Goal: Navigation & Orientation: Understand site structure

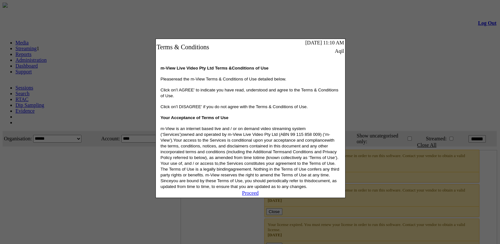
click at [253, 196] on link "Proceed" at bounding box center [250, 192] width 17 height 5
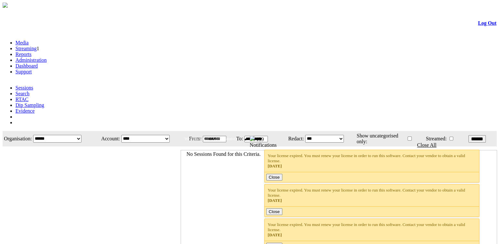
click at [47, 57] on link "Administration" at bounding box center [30, 59] width 31 height 5
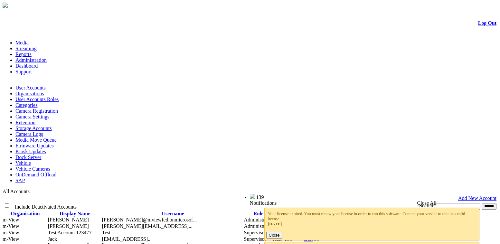
click at [38, 85] on link "User Accounts" at bounding box center [30, 87] width 30 height 5
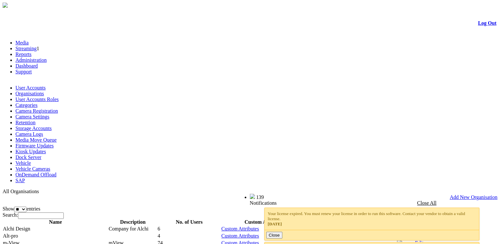
click at [59, 97] on link "User Accounts Roles" at bounding box center [36, 99] width 43 height 5
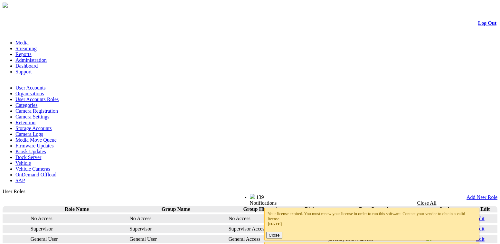
click at [37, 102] on link "Categories" at bounding box center [26, 104] width 22 height 5
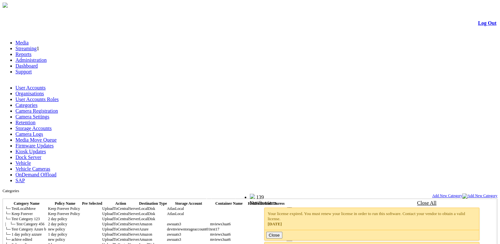
click at [58, 108] on link "Camera Registration" at bounding box center [36, 110] width 43 height 5
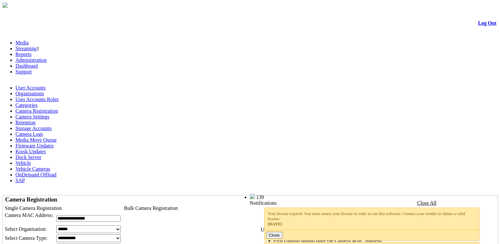
click at [49, 114] on link "Camera Settings" at bounding box center [32, 116] width 34 height 5
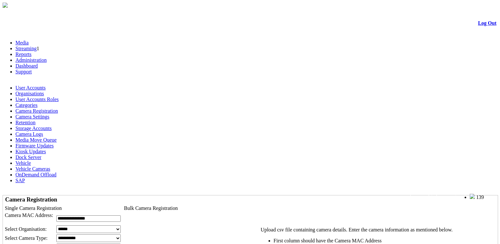
click at [35, 120] on link "Retention" at bounding box center [25, 122] width 20 height 5
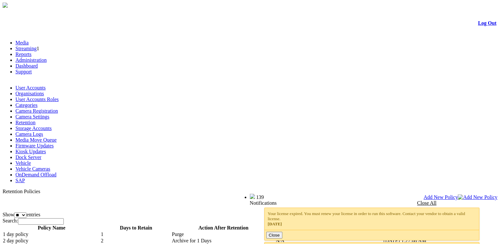
click at [40, 189] on span "Retention Policies" at bounding box center [22, 191] width 38 height 5
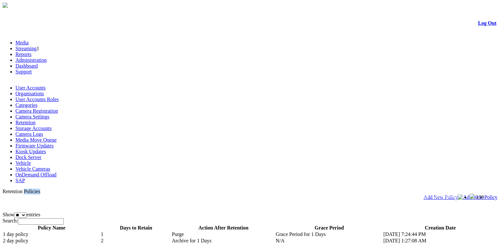
click at [40, 189] on span "Retention Policies" at bounding box center [22, 191] width 38 height 5
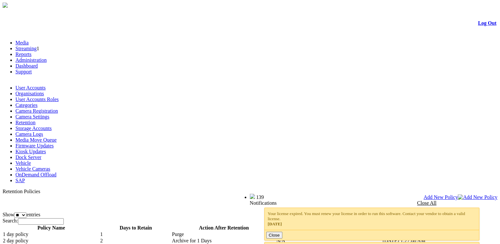
click at [49, 114] on link "Camera Settings" at bounding box center [32, 116] width 34 height 5
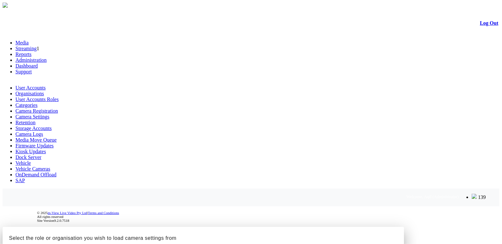
click at [172, 227] on div at bounding box center [251, 227] width 497 height 0
click at [111, 227] on div at bounding box center [251, 227] width 497 height 0
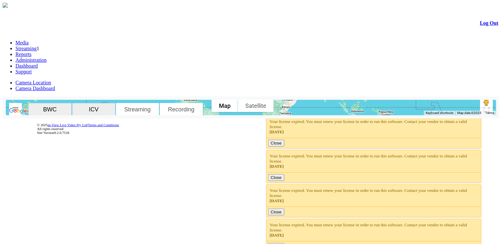
click at [47, 57] on link "Administration" at bounding box center [30, 59] width 31 height 5
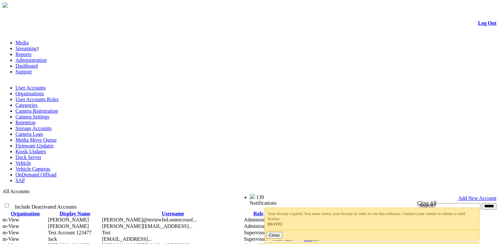
click at [59, 97] on link "User Accounts Roles" at bounding box center [36, 99] width 43 height 5
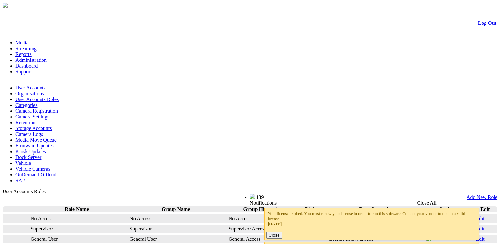
click at [35, 120] on link "Retention" at bounding box center [25, 122] width 20 height 5
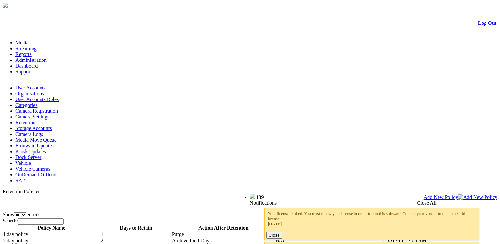
click at [22, 189] on span "Retention Policies" at bounding box center [22, 191] width 38 height 5
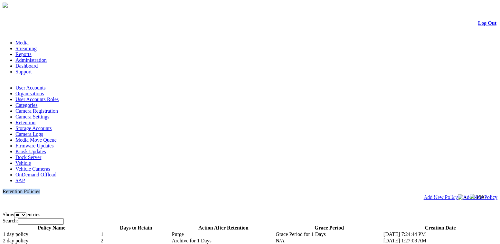
drag, startPoint x: 22, startPoint y: 60, endPoint x: 50, endPoint y: 60, distance: 28.7
click at [40, 189] on span "Retention Policies" at bounding box center [22, 191] width 38 height 5
copy span "Retention Policies"
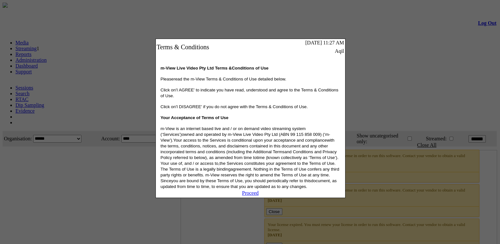
click at [248, 196] on link "Proceed" at bounding box center [250, 192] width 17 height 5
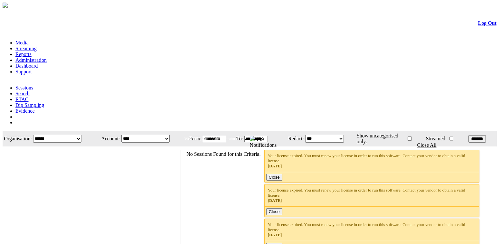
click at [47, 57] on link "Administration" at bounding box center [30, 59] width 31 height 5
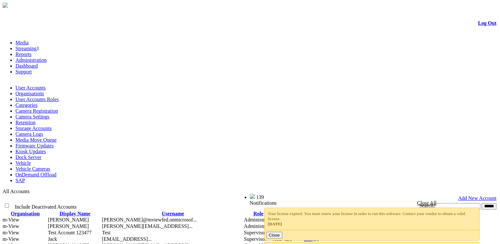
click at [35, 120] on link "Retention" at bounding box center [25, 122] width 20 height 5
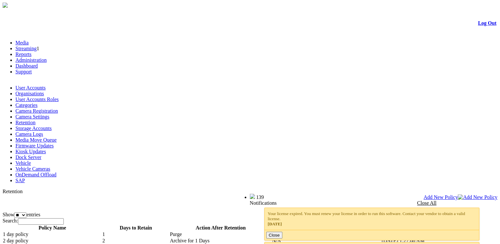
click at [52, 126] on link "Storage Accounts" at bounding box center [33, 128] width 36 height 5
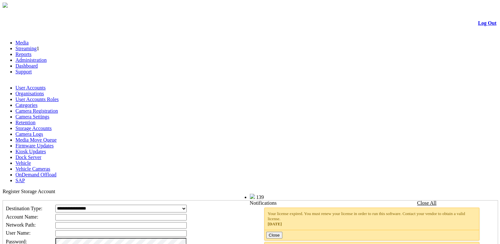
click at [43, 131] on link "Camera Logs" at bounding box center [29, 133] width 28 height 5
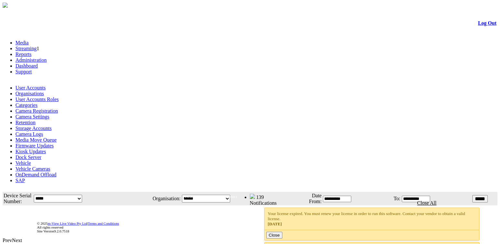
click at [46, 149] on link "Kiosk Updates" at bounding box center [30, 151] width 31 height 5
